Goal: Task Accomplishment & Management: Use online tool/utility

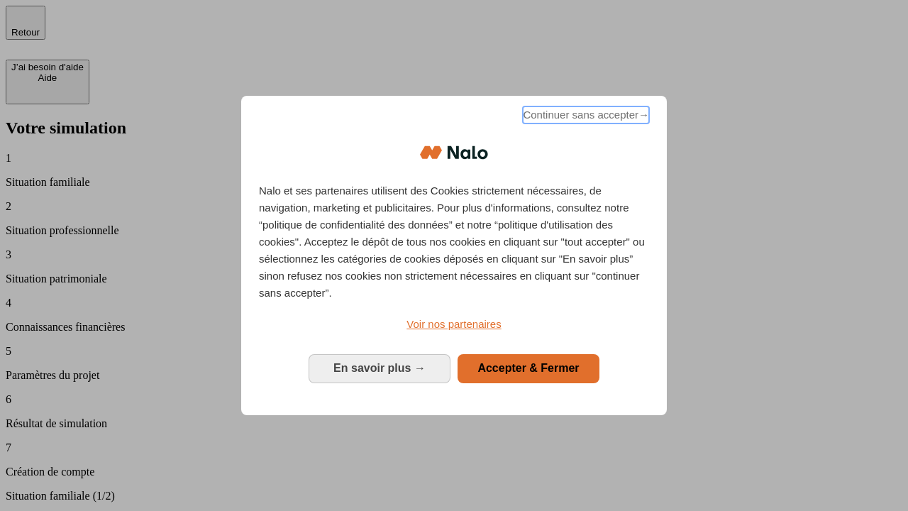
click at [585, 117] on span "Continuer sans accepter →" at bounding box center [586, 114] width 126 height 17
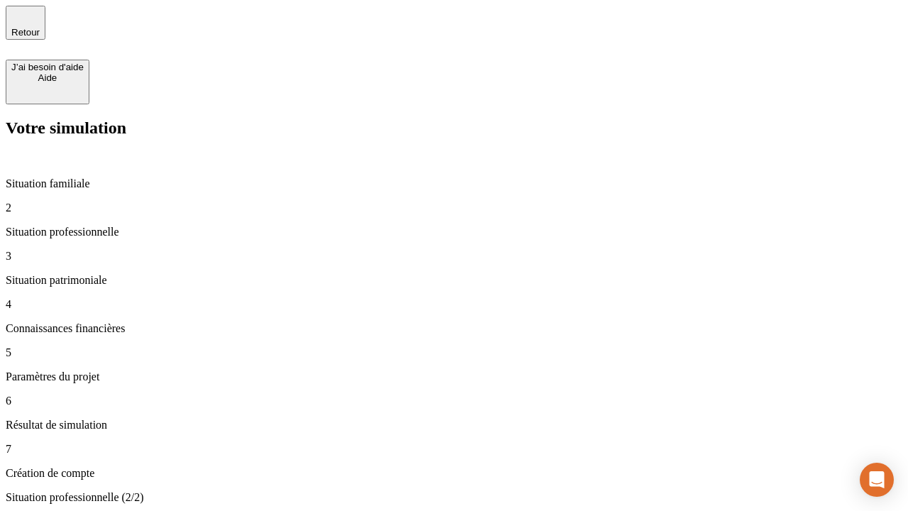
type input "30 000"
type input "1 000"
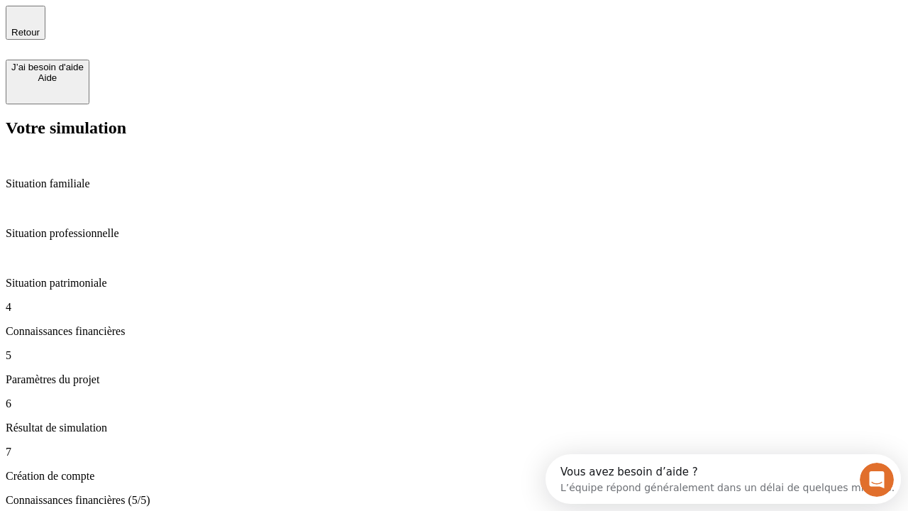
scroll to position [47, 0]
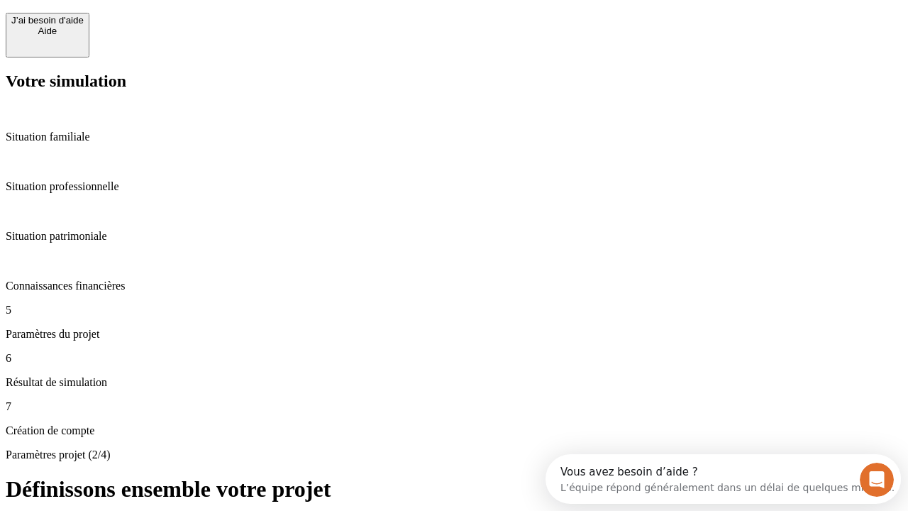
scroll to position [27, 0]
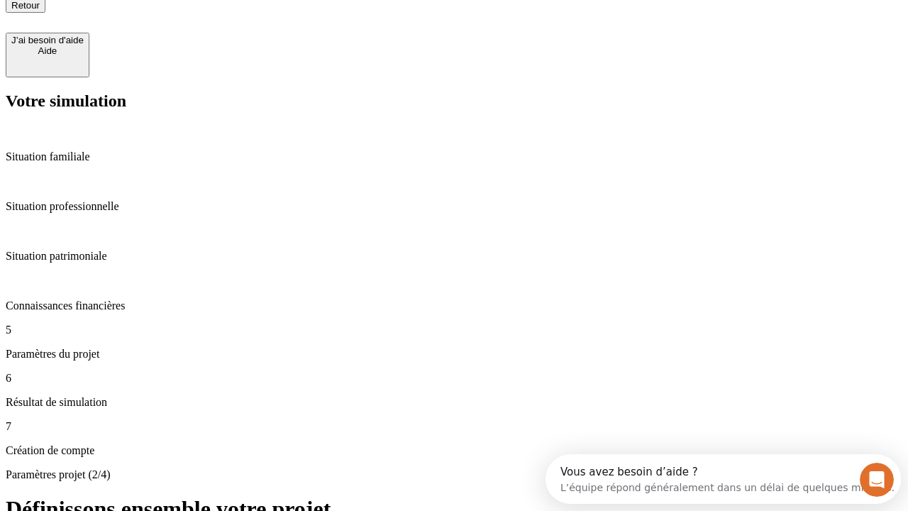
type input "40"
type input "200 000"
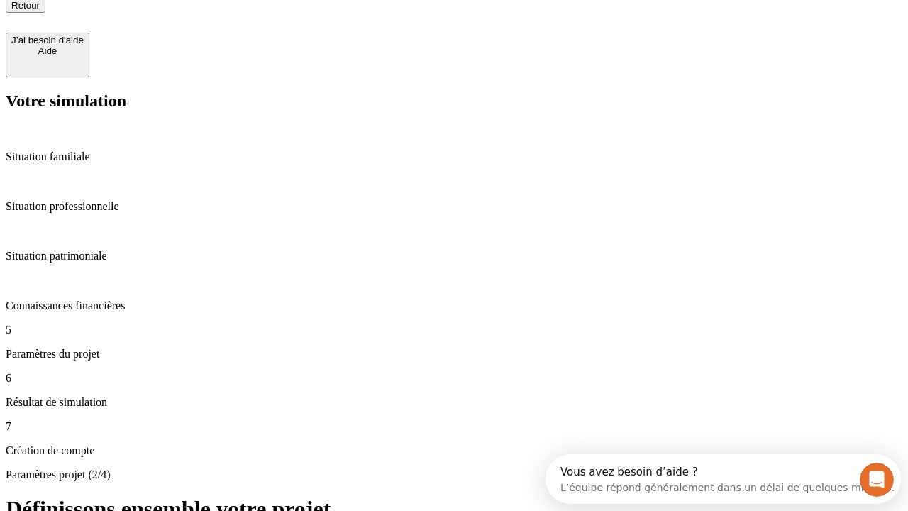
type input "640"
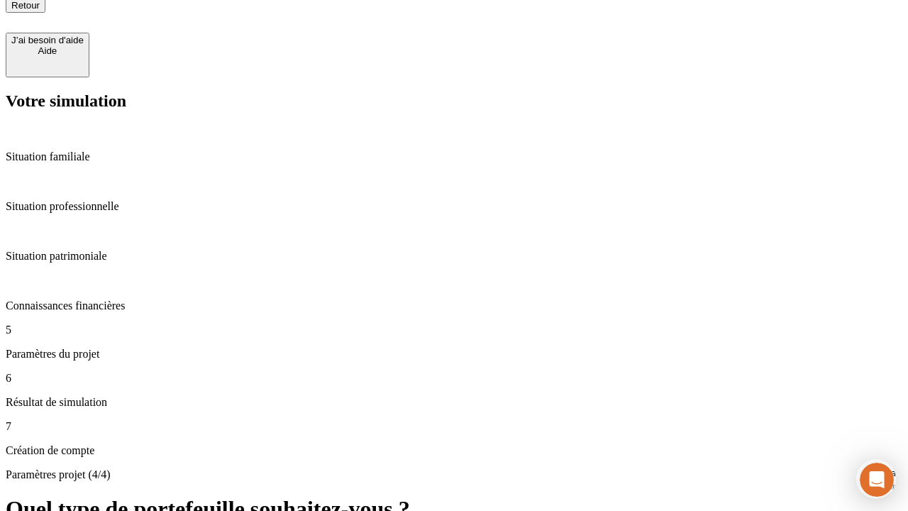
scroll to position [13, 0]
